Goal: Task Accomplishment & Management: Use online tool/utility

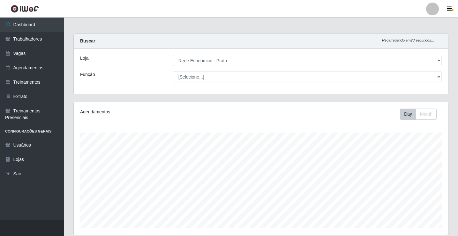
select select "192"
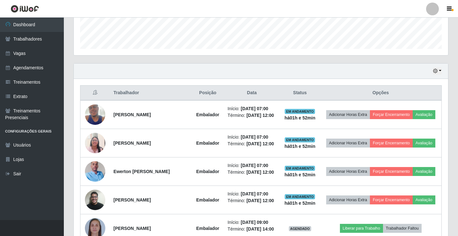
scroll to position [266, 0]
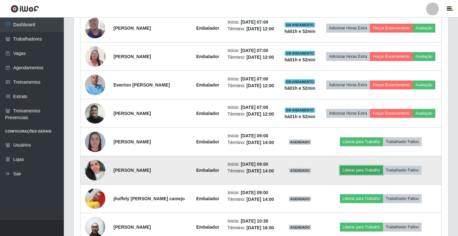
click at [351, 174] on button "Liberar para Trabalho" at bounding box center [361, 170] width 43 height 9
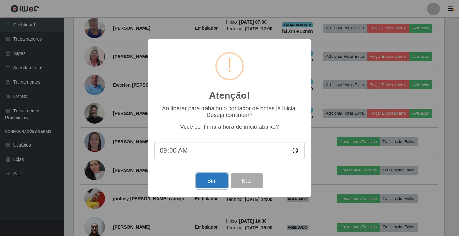
click at [211, 183] on button "Sim" at bounding box center [211, 180] width 31 height 15
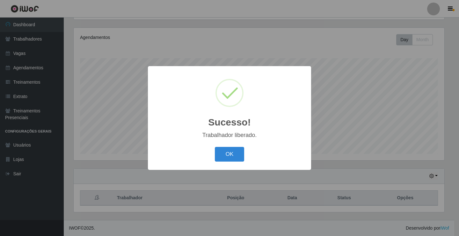
click at [215, 147] on button "OK" at bounding box center [230, 154] width 30 height 15
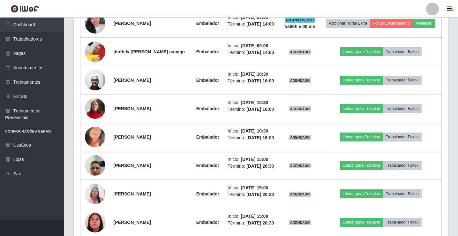
scroll to position [425, 0]
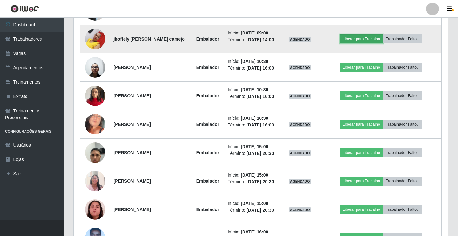
click at [370, 43] on button "Liberar para Trabalho" at bounding box center [361, 38] width 43 height 9
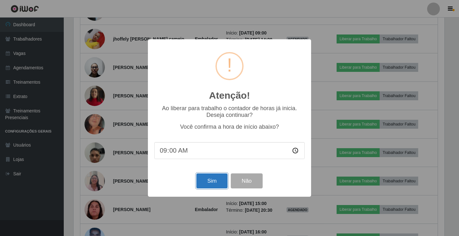
click at [215, 182] on button "Sim" at bounding box center [211, 180] width 31 height 15
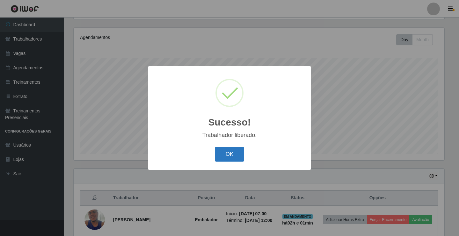
drag, startPoint x: 240, startPoint y: 154, endPoint x: 253, endPoint y: 157, distance: 13.0
click at [240, 154] on button "OK" at bounding box center [230, 154] width 30 height 15
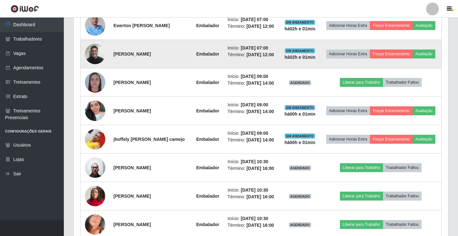
scroll to position [393, 0]
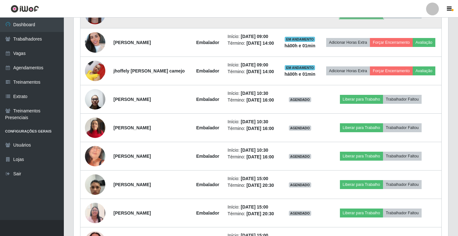
click at [355, 19] on button "Liberar para Trabalho" at bounding box center [361, 14] width 43 height 9
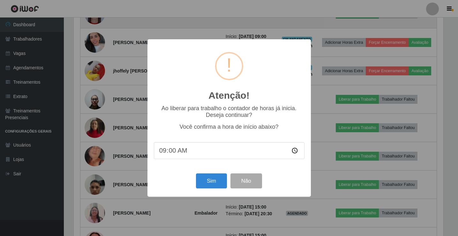
scroll to position [132, 371]
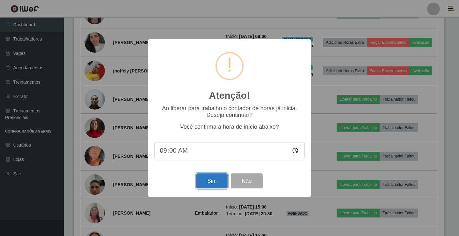
click at [218, 182] on button "Sim" at bounding box center [211, 180] width 31 height 15
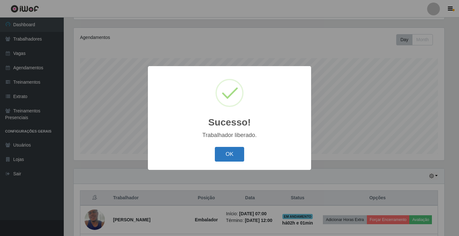
click at [233, 152] on button "OK" at bounding box center [230, 154] width 30 height 15
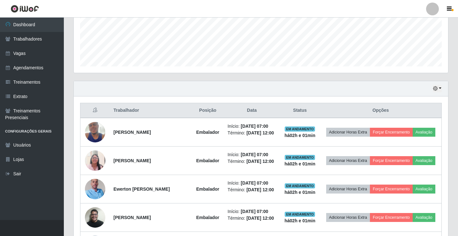
scroll to position [298, 0]
